Goal: Task Accomplishment & Management: Manage account settings

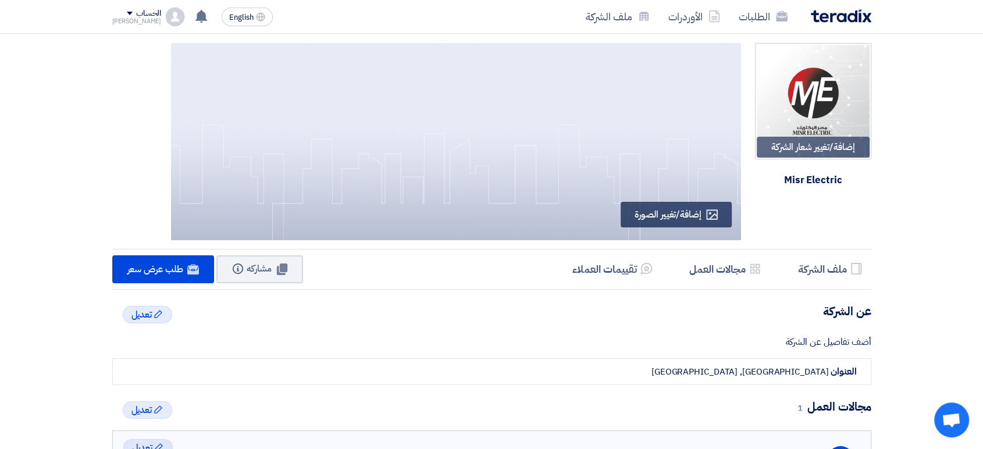
click at [845, 26] on div "الطلبات الأوردرات ملف الشركة" at bounding box center [644, 16] width 456 height 27
click at [843, 22] on img at bounding box center [841, 15] width 61 height 13
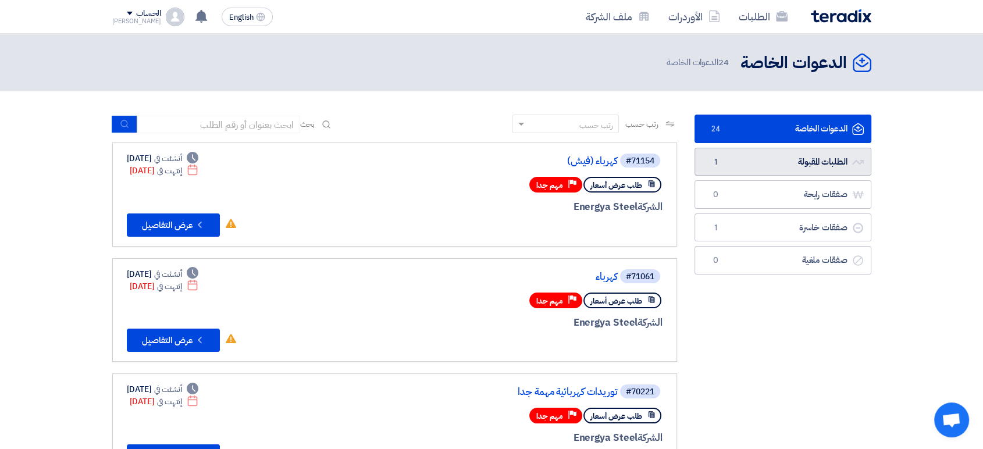
click at [725, 157] on link "الطلبات المقبولة الطلبات المقبولة 1" at bounding box center [783, 162] width 177 height 29
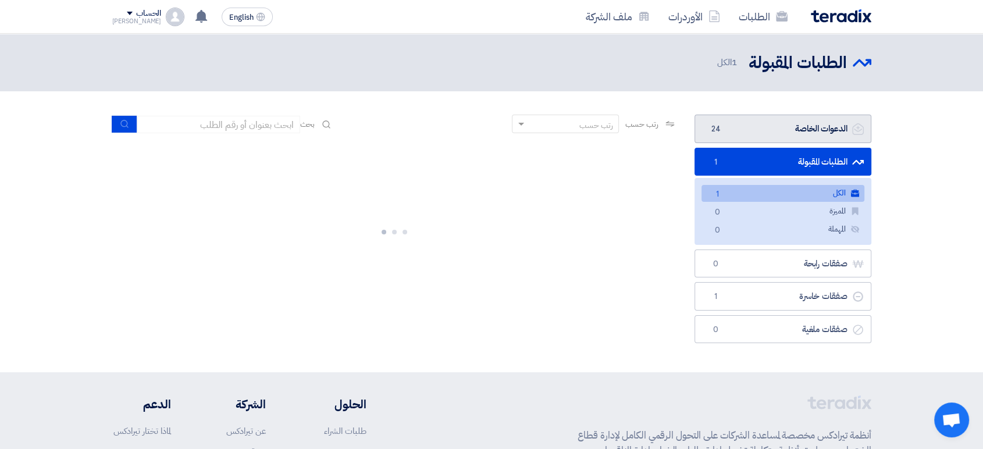
click at [739, 131] on link "الدعوات الخاصة الدعوات الخاصة 24" at bounding box center [783, 129] width 177 height 29
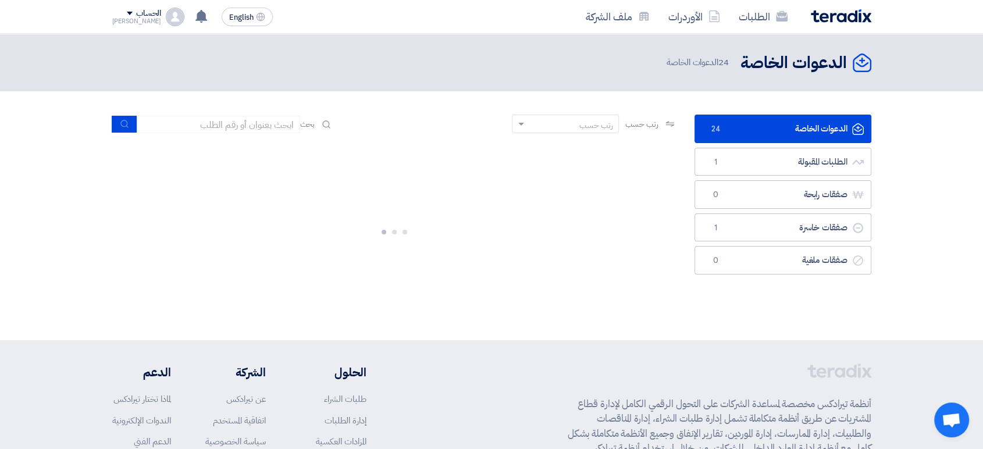
click at [784, 69] on h2 "الدعوات الخاصة" at bounding box center [794, 63] width 106 height 23
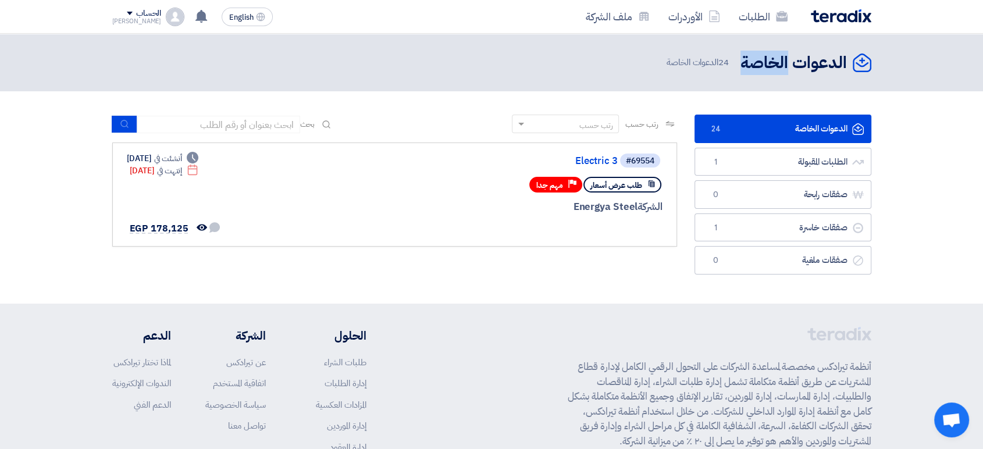
click at [783, 69] on h2 "الدعوات الخاصة" at bounding box center [794, 63] width 106 height 23
click at [688, 68] on div "الدعوات الخاصة الدعوات الخاصة 24 الدعوات الخاصة" at bounding box center [764, 62] width 214 height 23
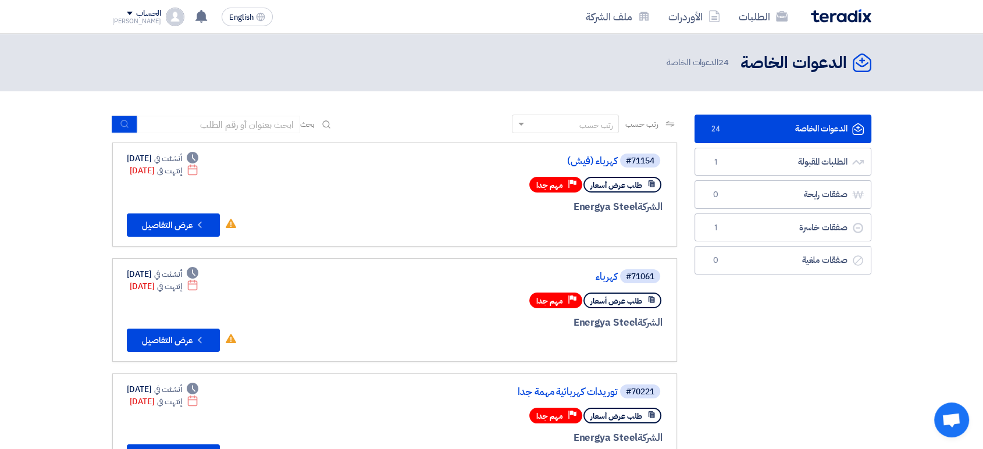
click at [692, 67] on span "24 الدعوات الخاصة" at bounding box center [699, 62] width 64 height 13
click at [173, 224] on button "Check details عرض التفاصيل" at bounding box center [173, 225] width 93 height 23
